Goal: Obtain resource: Obtain resource

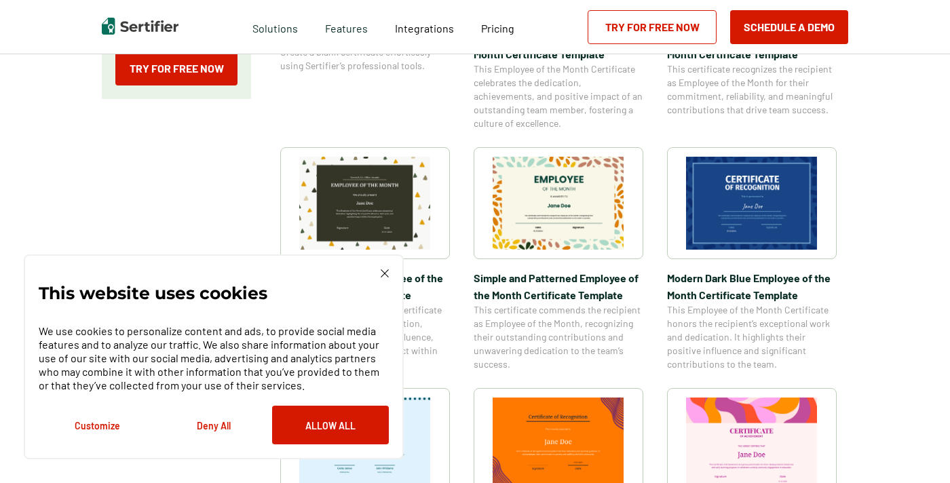
scroll to position [414, 0]
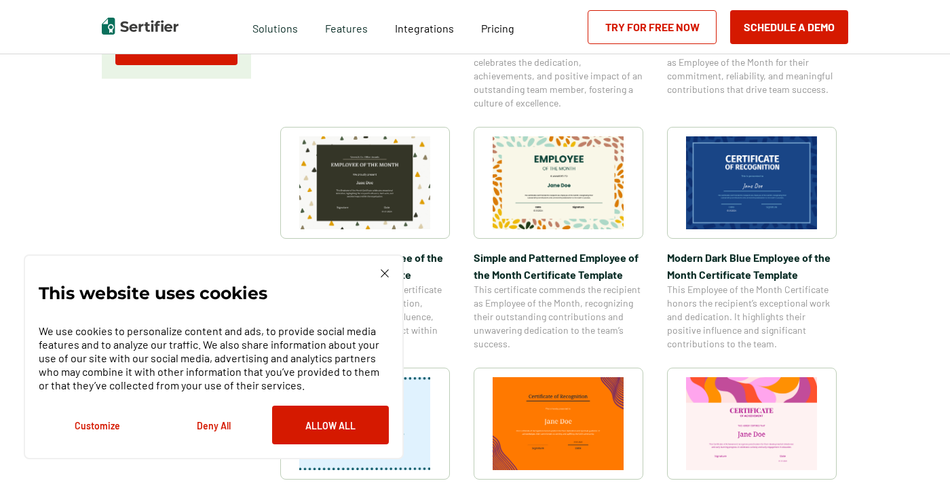
click at [762, 194] on img at bounding box center [752, 182] width 132 height 93
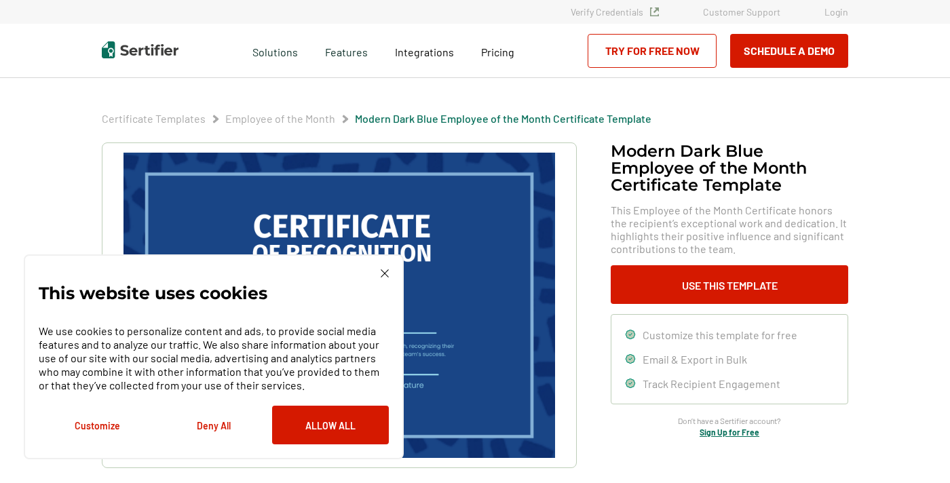
click at [385, 273] on img at bounding box center [384, 273] width 8 height 8
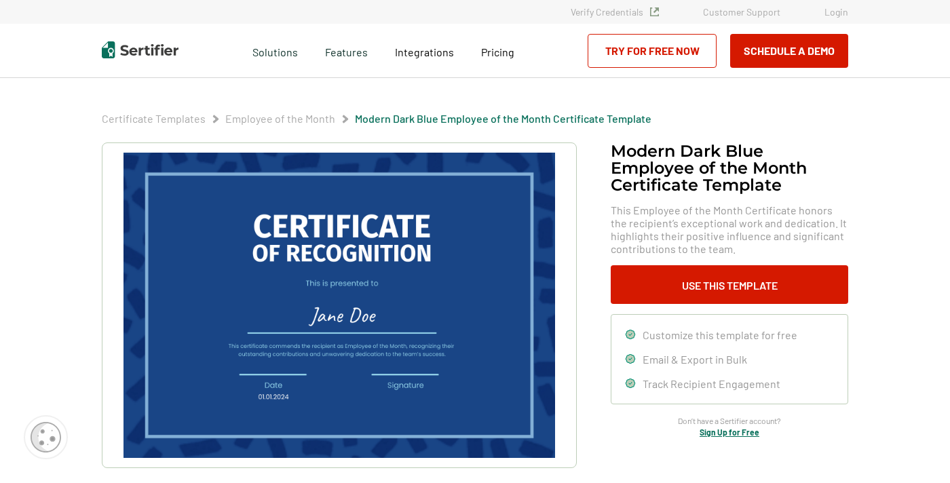
click at [393, 312] on img at bounding box center [338, 305] width 431 height 305
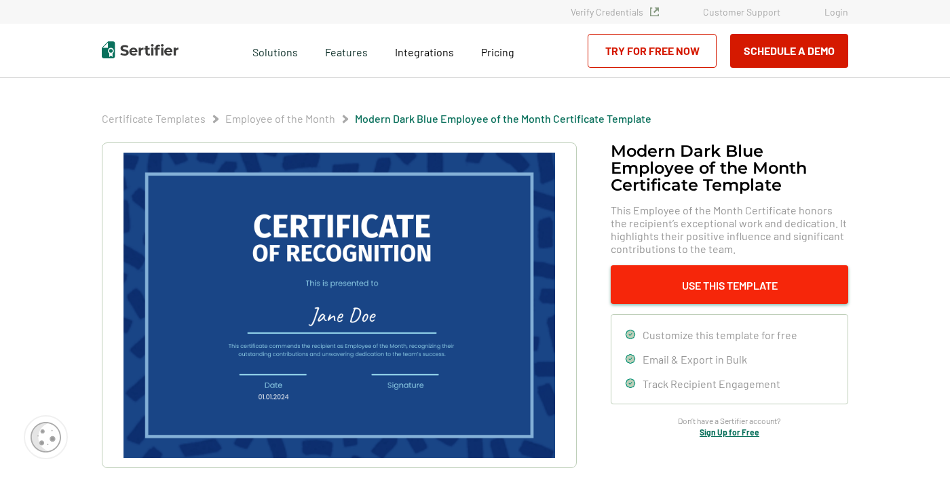
click at [695, 285] on button "Use This Template" at bounding box center [728, 284] width 237 height 39
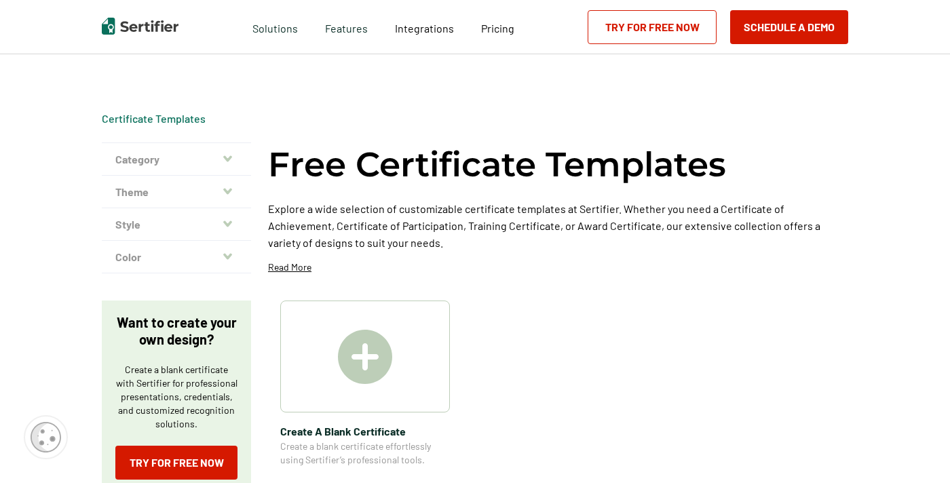
scroll to position [414, 0]
